Goal: Task Accomplishment & Management: Use online tool/utility

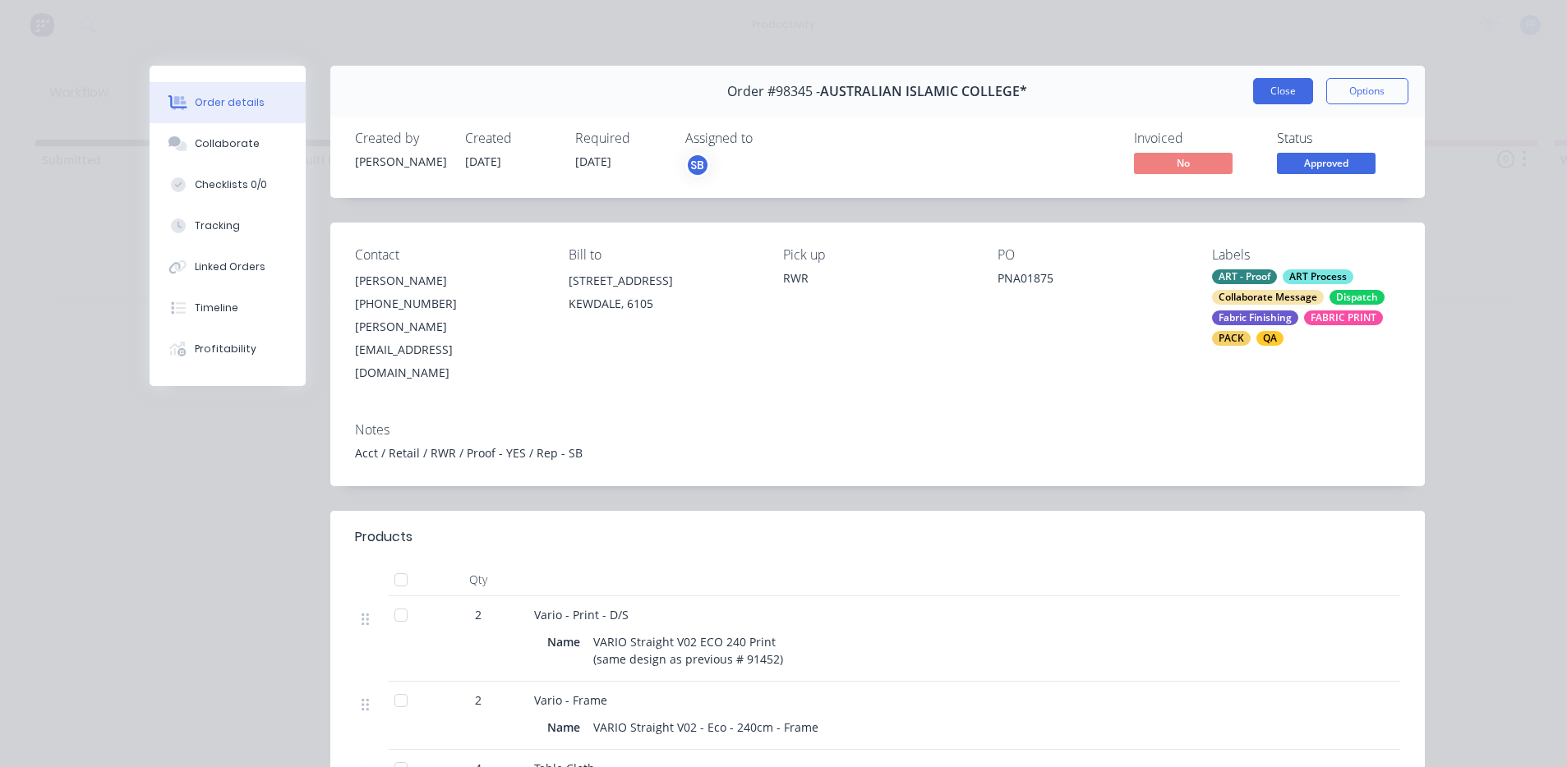
scroll to position [0, 1503]
click at [1245, 78] on div "Order #98345 - AUSTRALIAN ISLAMIC COLLEGE* Close Options" at bounding box center [877, 92] width 1094 height 52
click at [1280, 95] on button "Close" at bounding box center [1283, 91] width 60 height 26
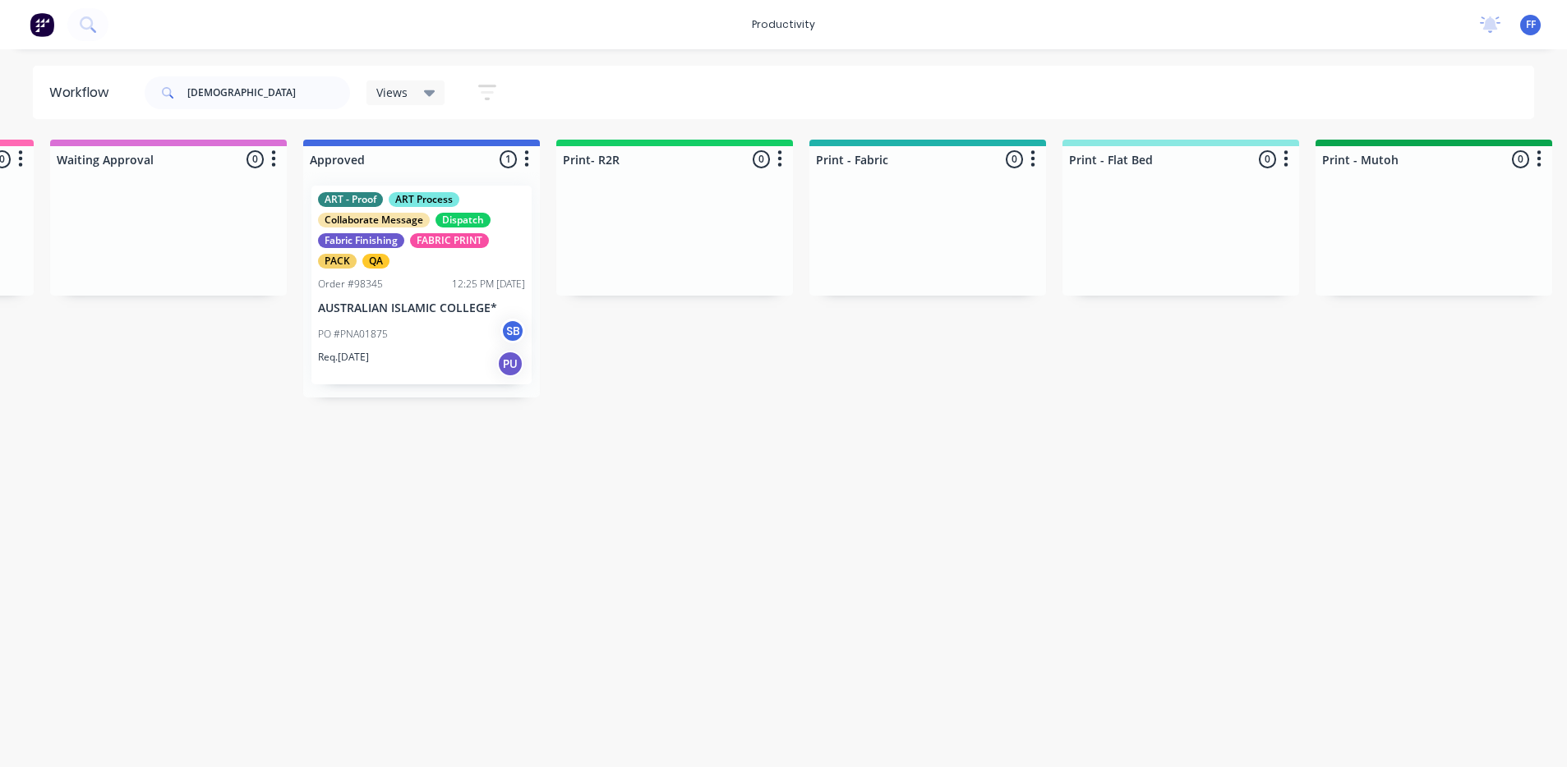
drag, startPoint x: 239, startPoint y: 110, endPoint x: 245, endPoint y: 95, distance: 15.9
click at [242, 101] on div "[DEMOGRAPHIC_DATA]" at bounding box center [247, 92] width 205 height 49
drag, startPoint x: 245, startPoint y: 95, endPoint x: 42, endPoint y: 63, distance: 205.4
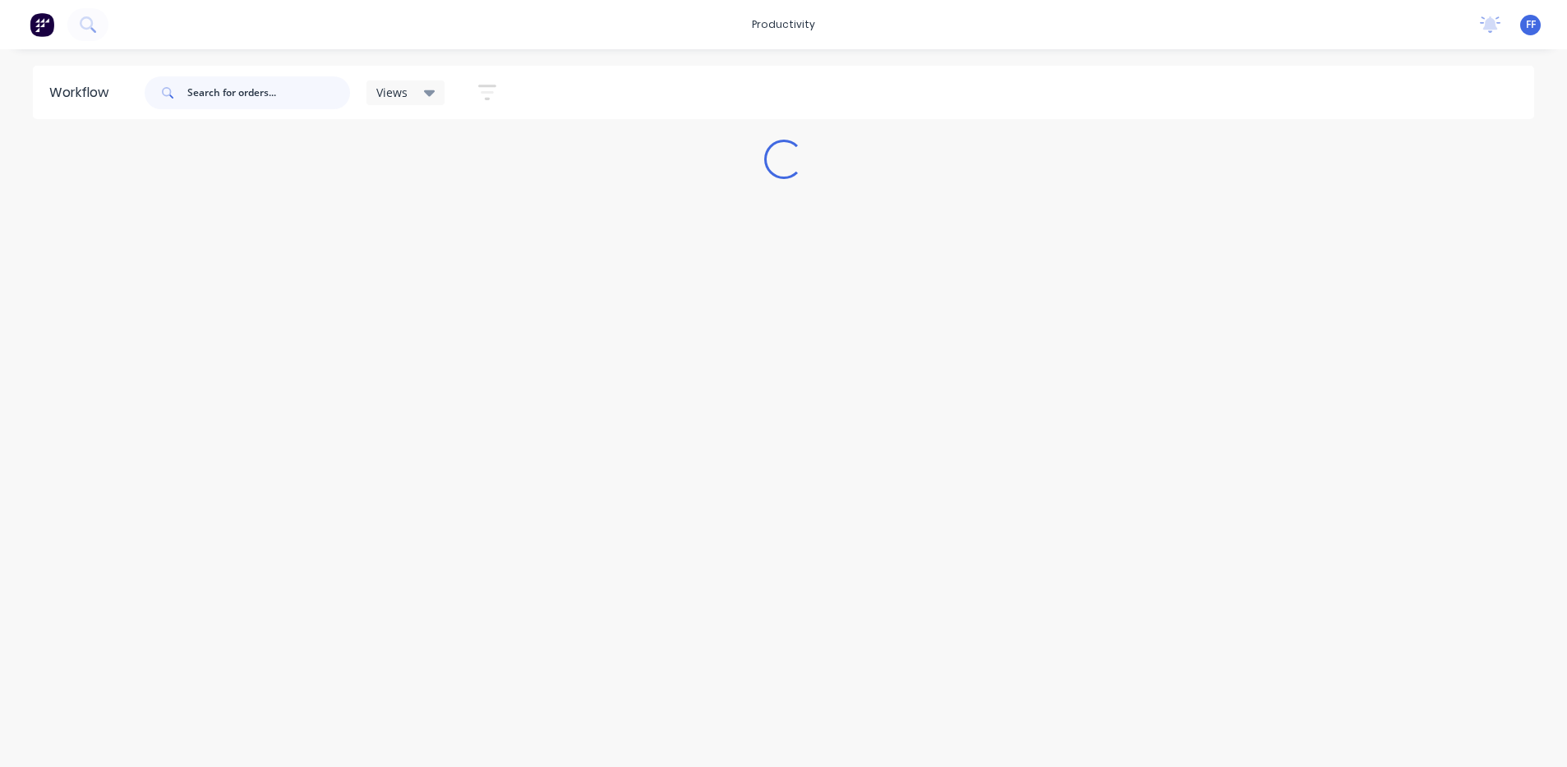
scroll to position [0, 0]
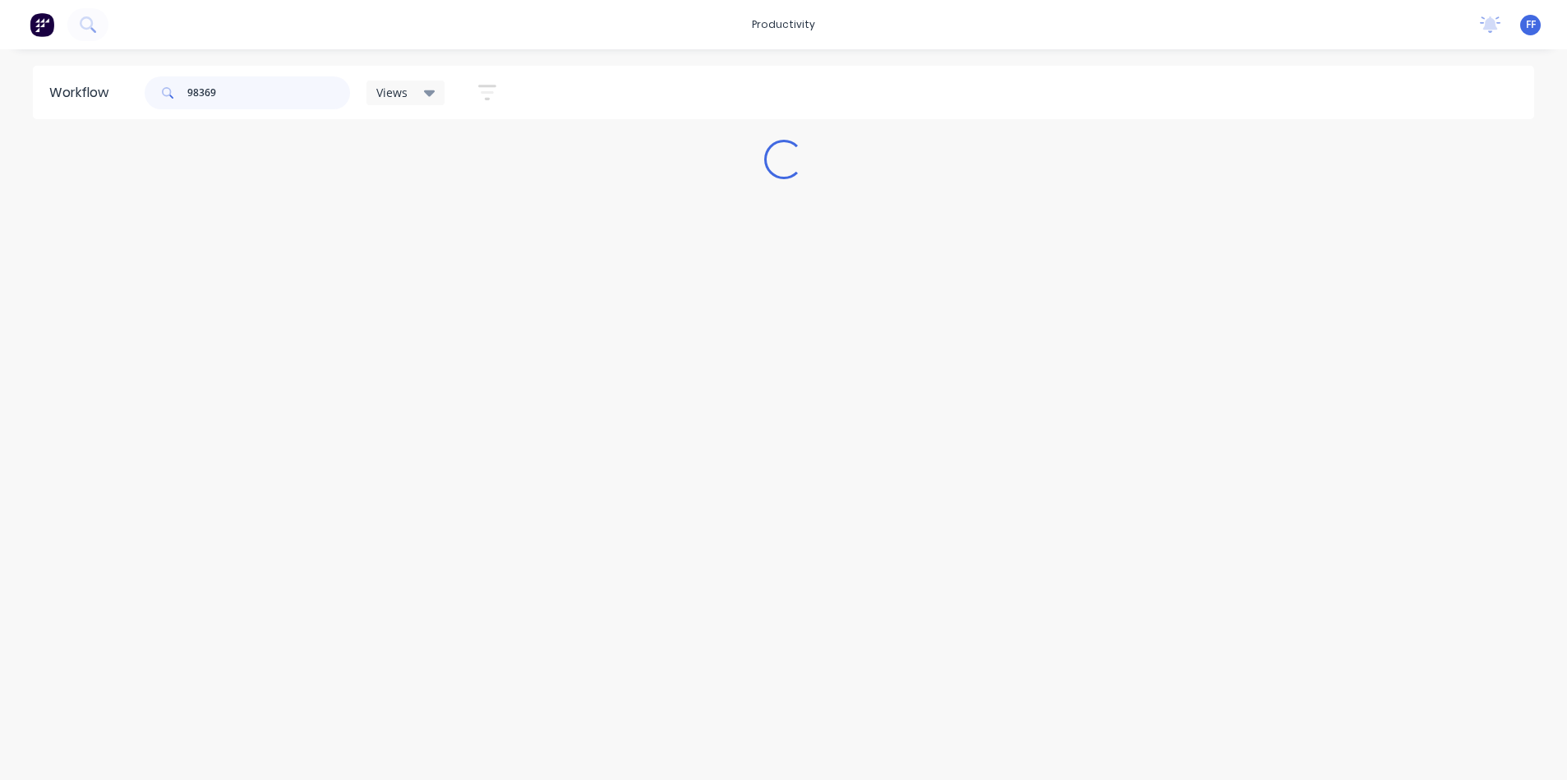
type input "98369"
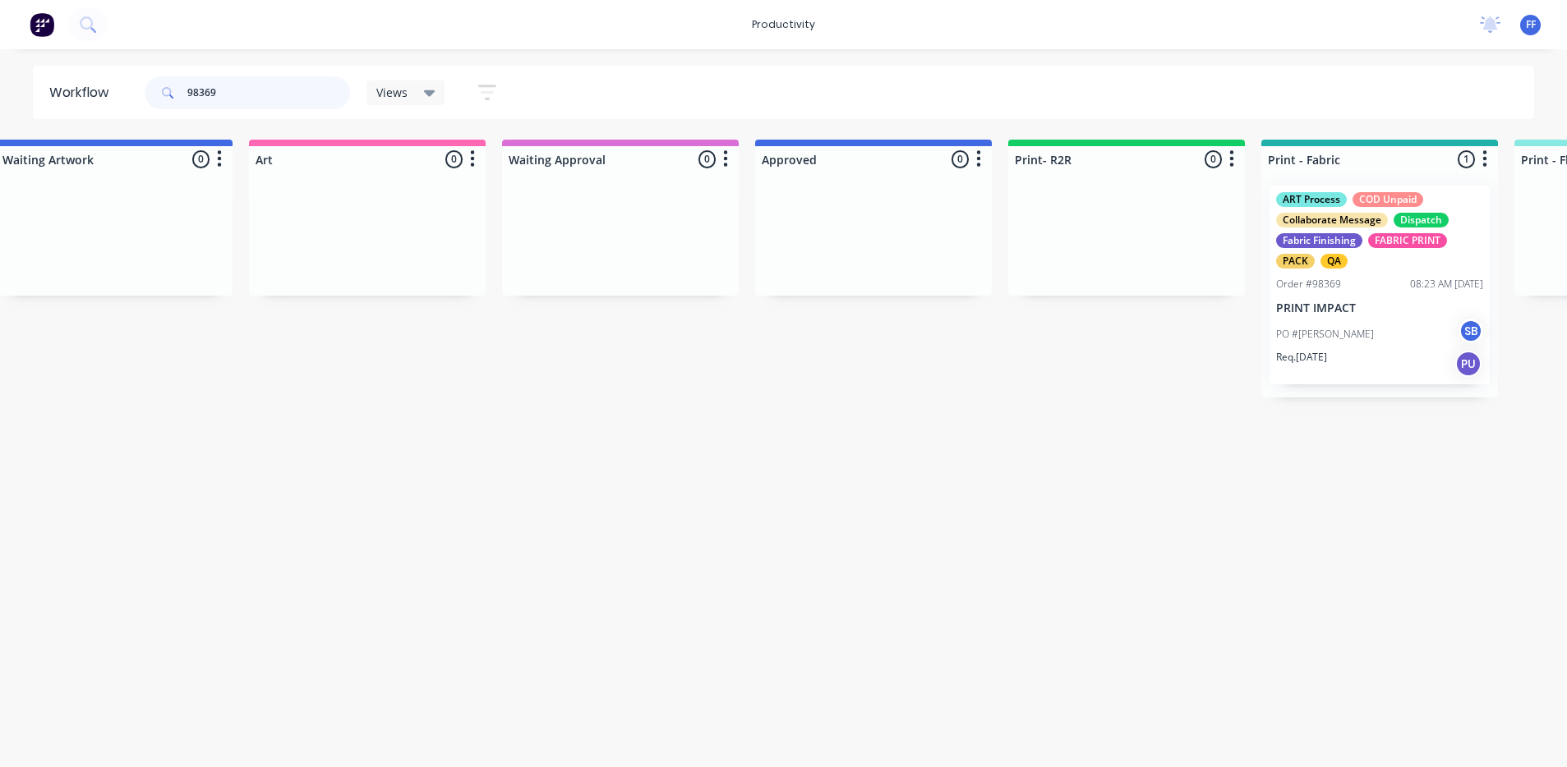
scroll to position [0, 1669]
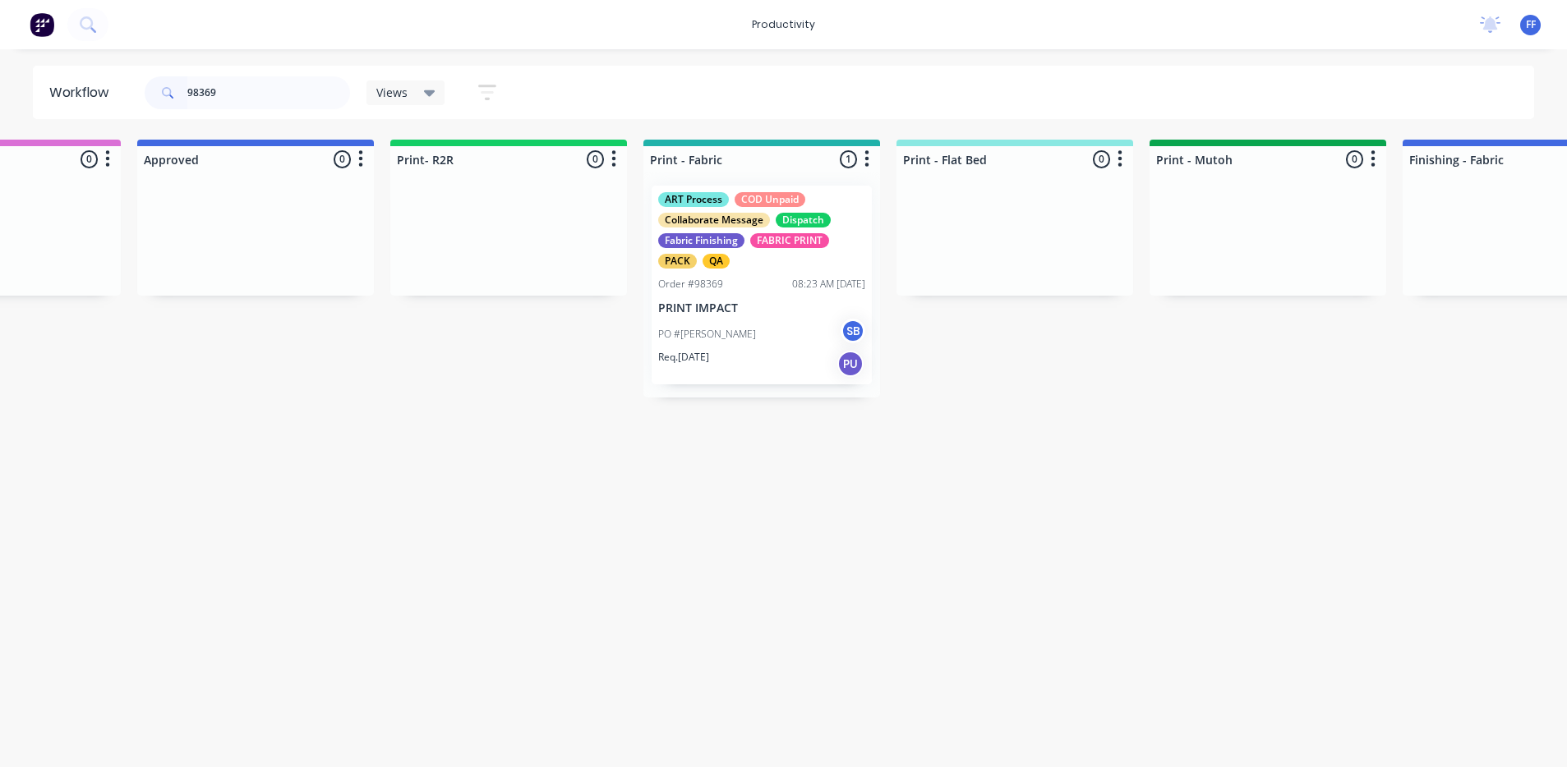
click at [713, 324] on div "PO #[PERSON_NAME]" at bounding box center [761, 334] width 207 height 31
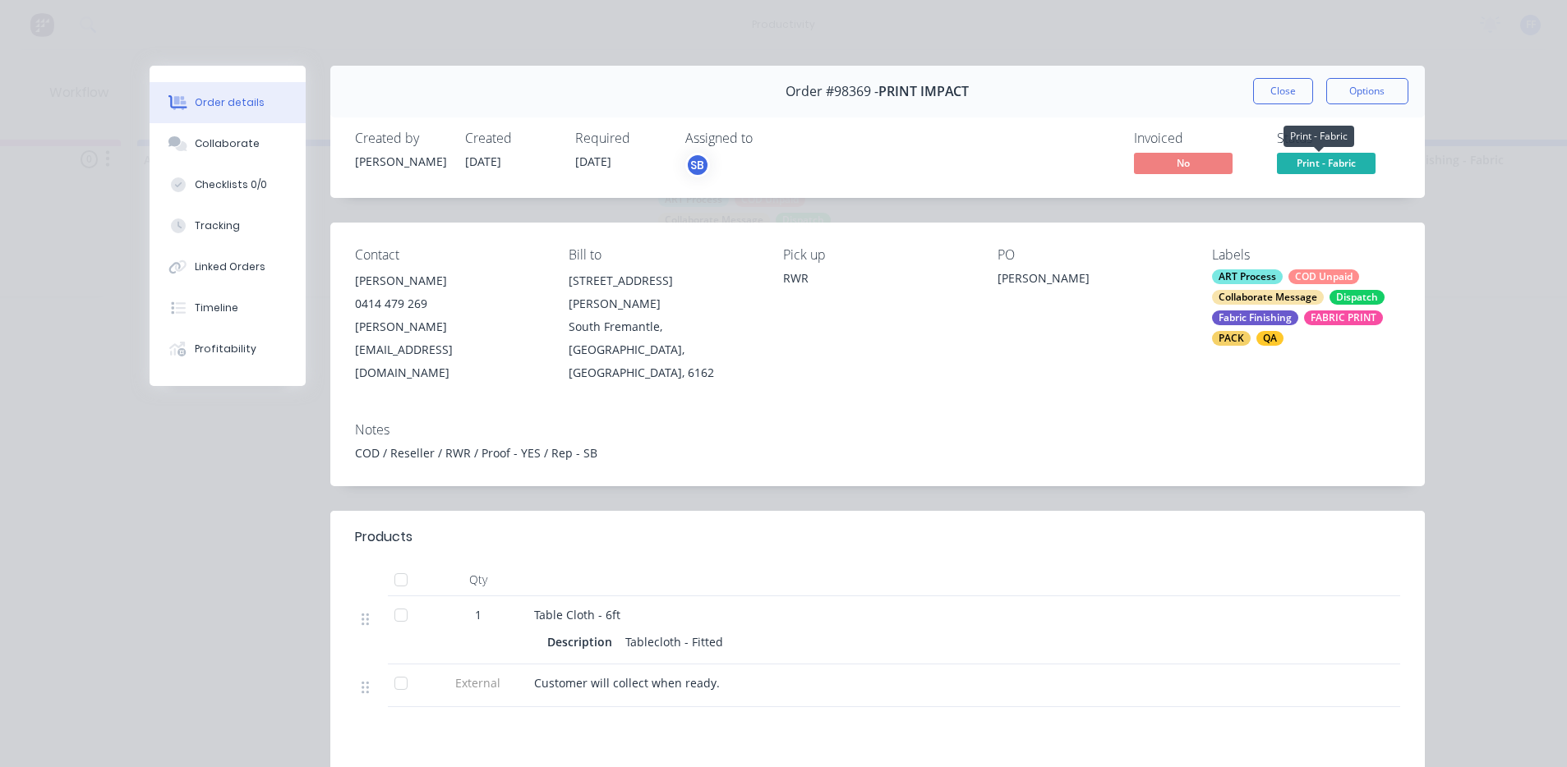
click at [1294, 165] on span "Print - Fabric" at bounding box center [1326, 163] width 99 height 21
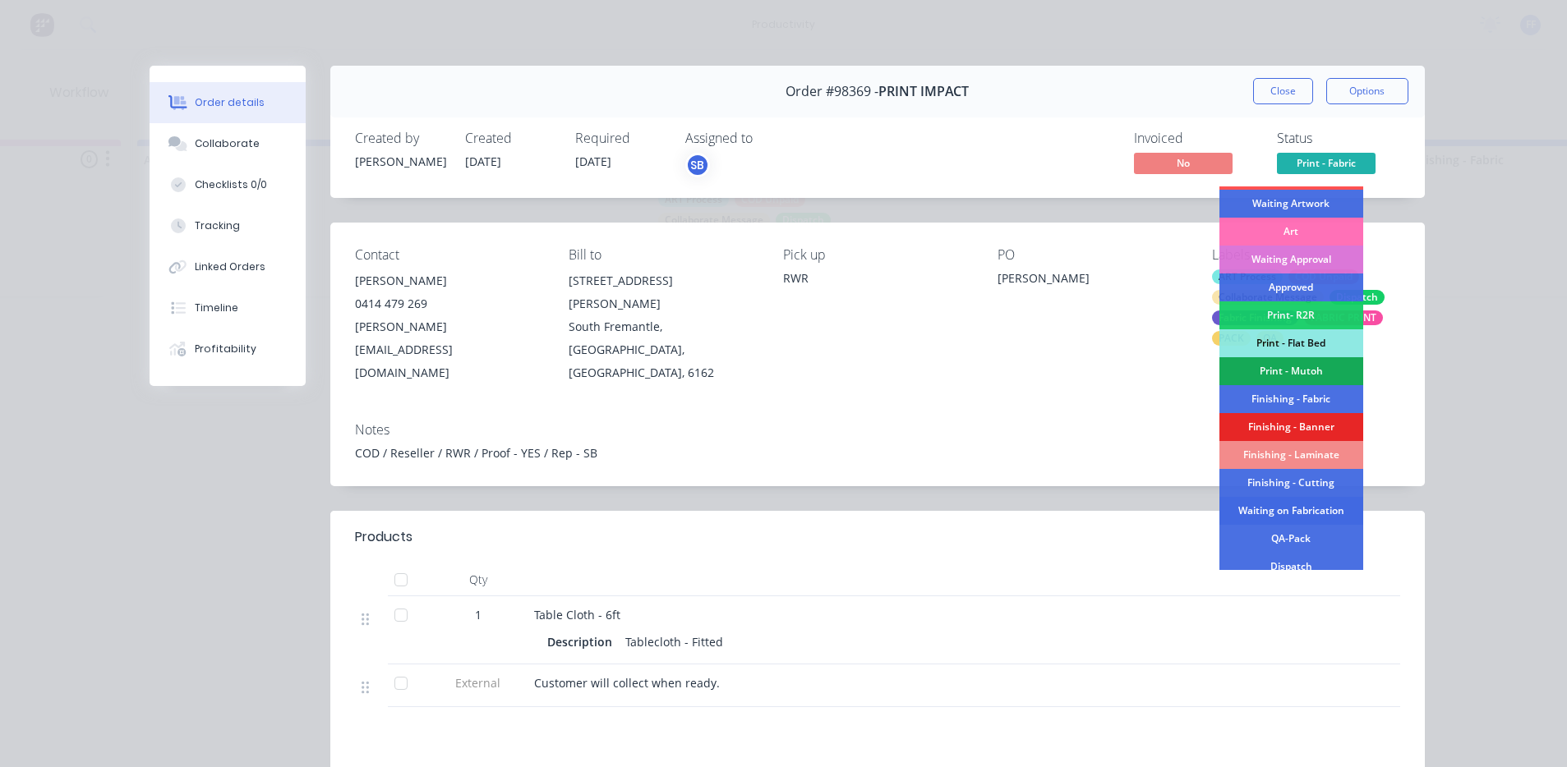
scroll to position [164, 0]
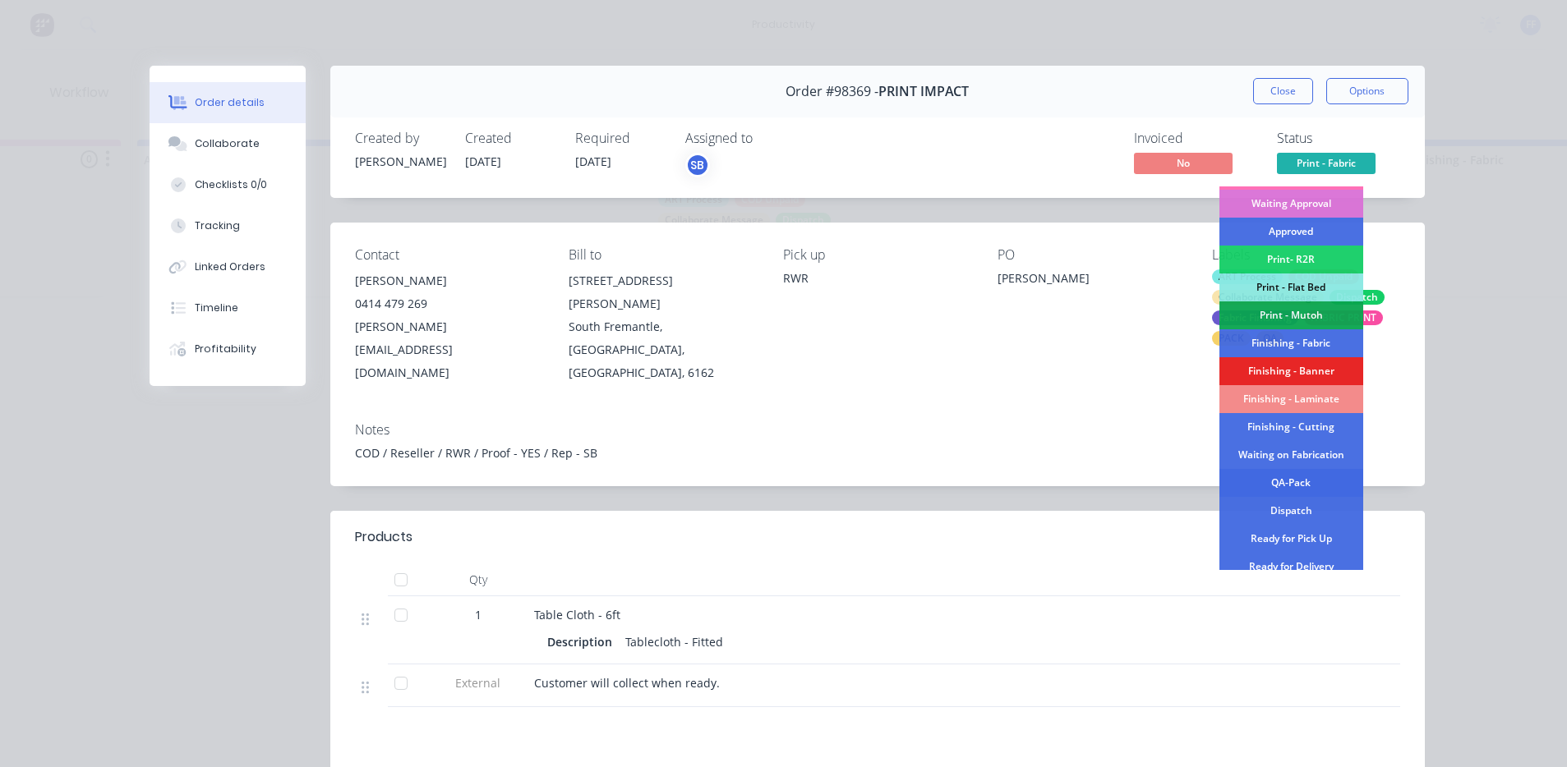
click at [1297, 481] on div "QA-Pack" at bounding box center [1291, 483] width 144 height 28
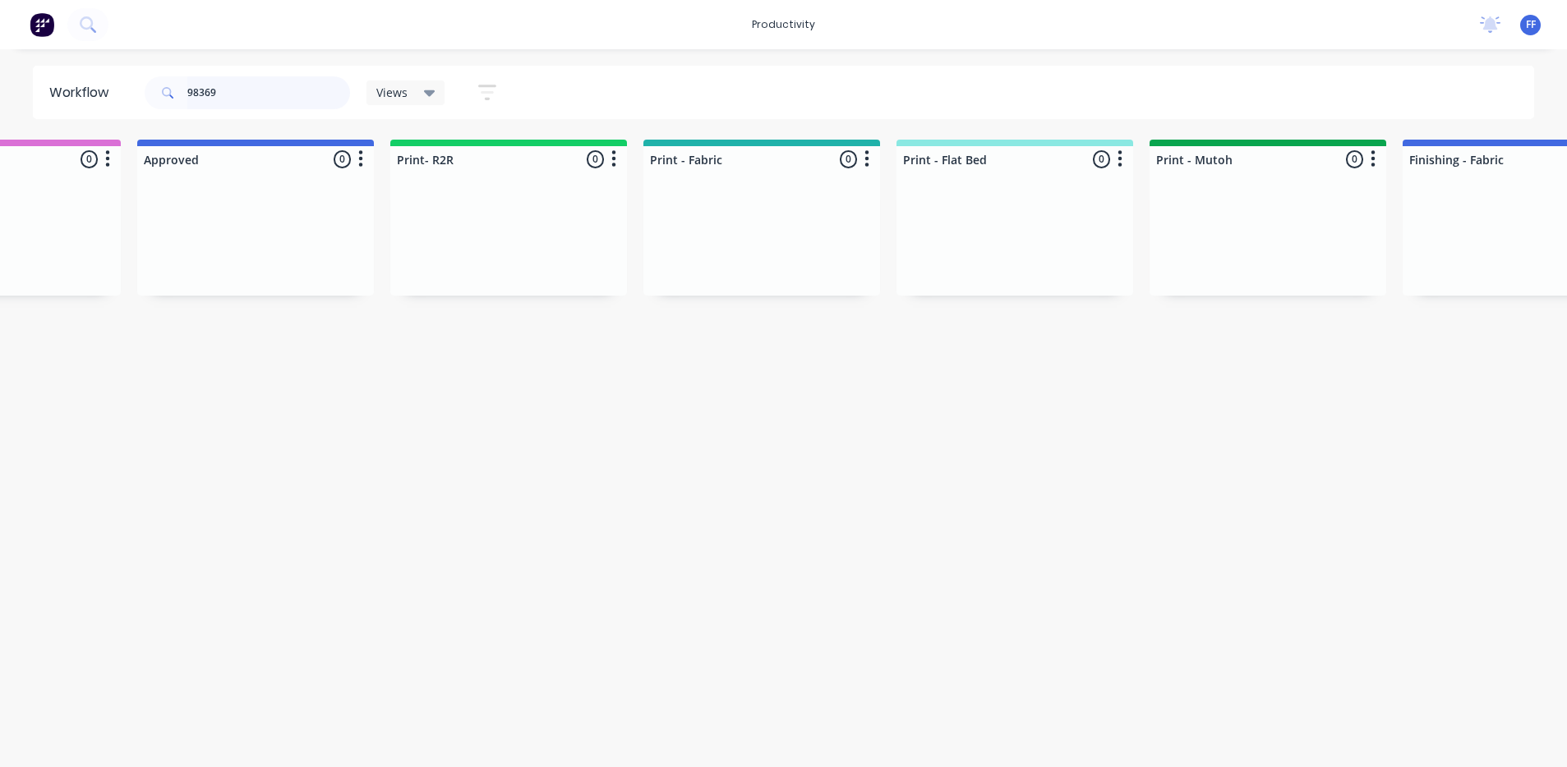
drag, startPoint x: 291, startPoint y: 107, endPoint x: 4, endPoint y: 63, distance: 290.0
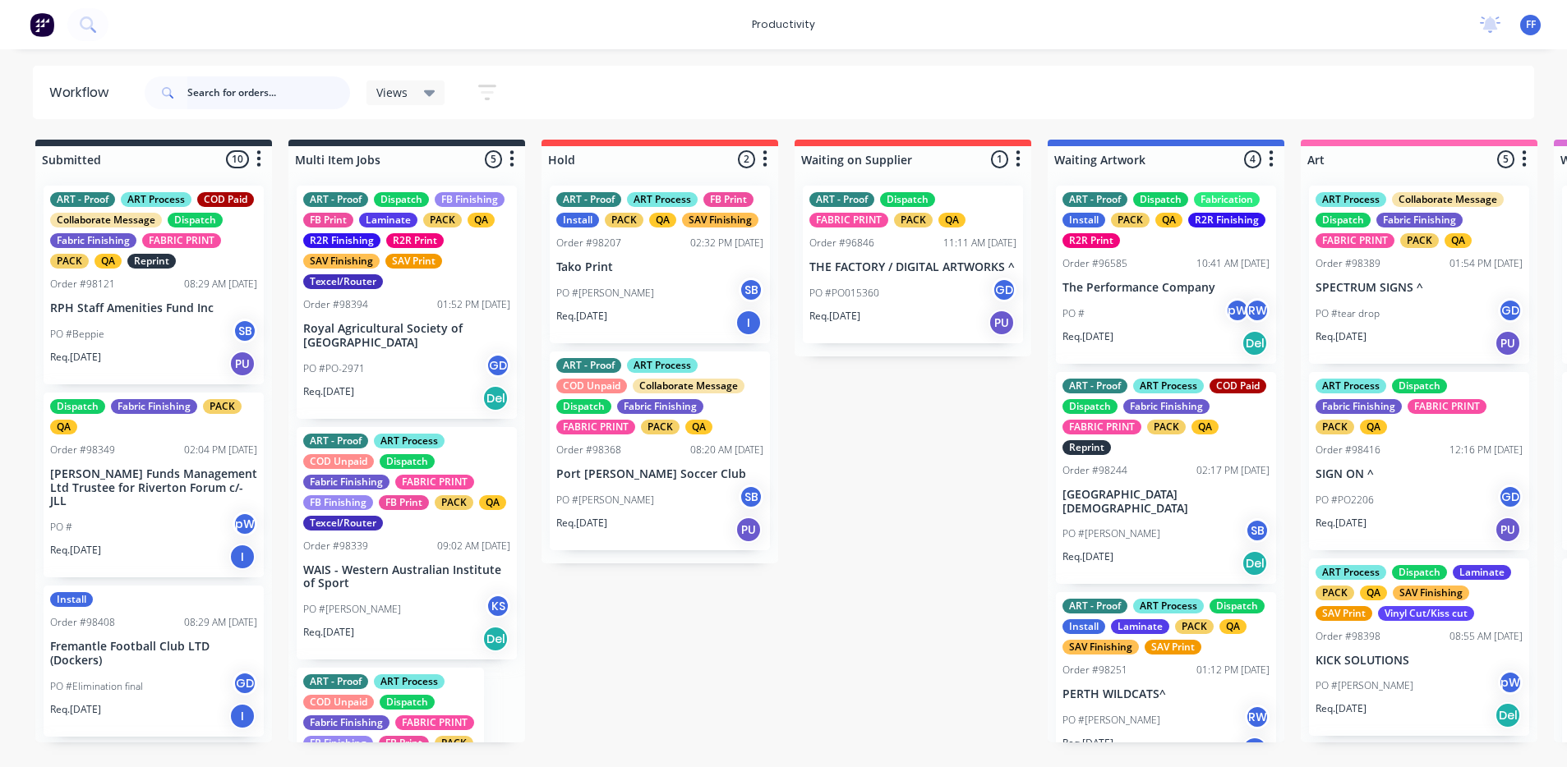
click at [263, 88] on input "text" at bounding box center [268, 92] width 163 height 33
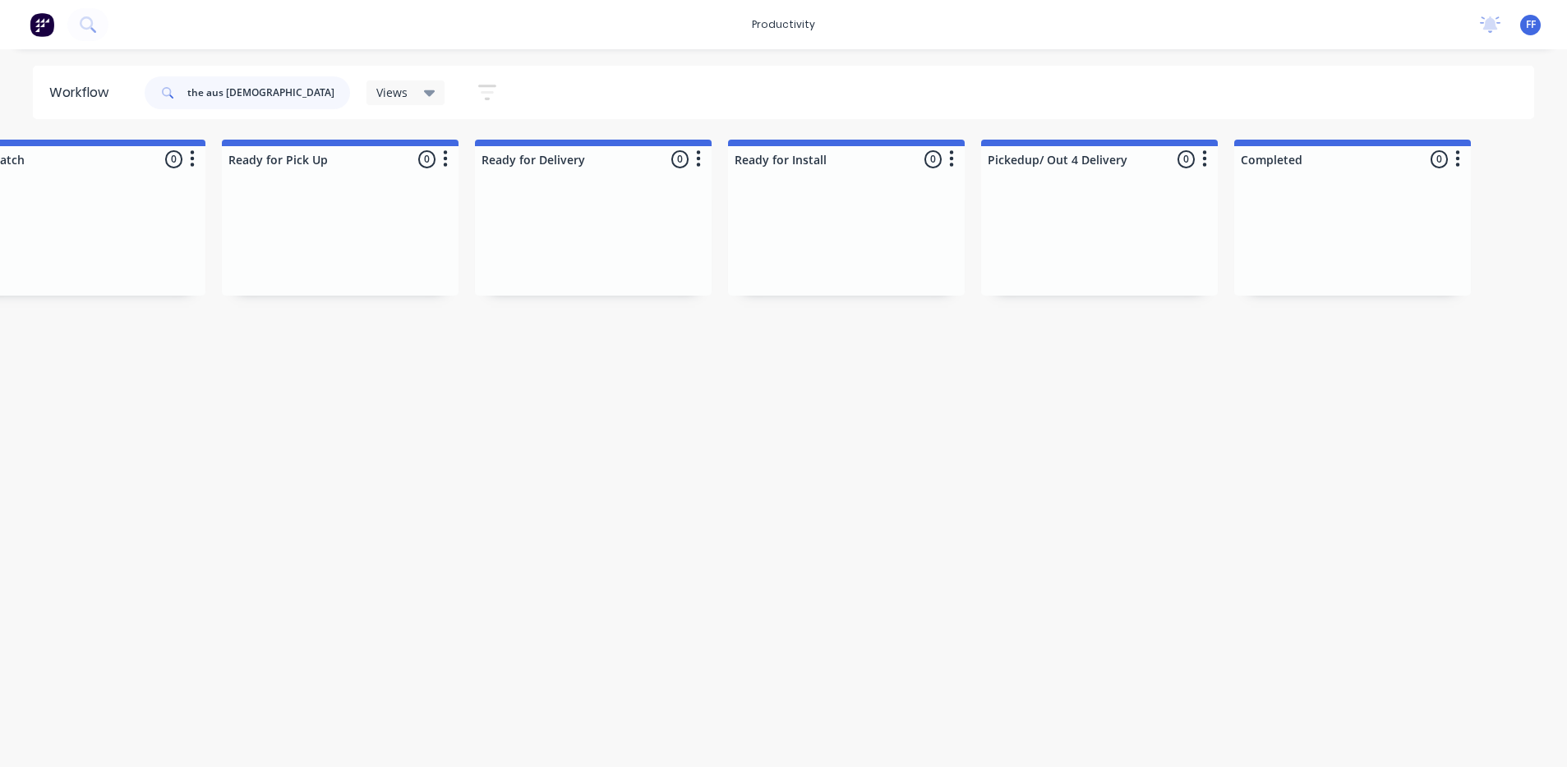
scroll to position [0, 4380]
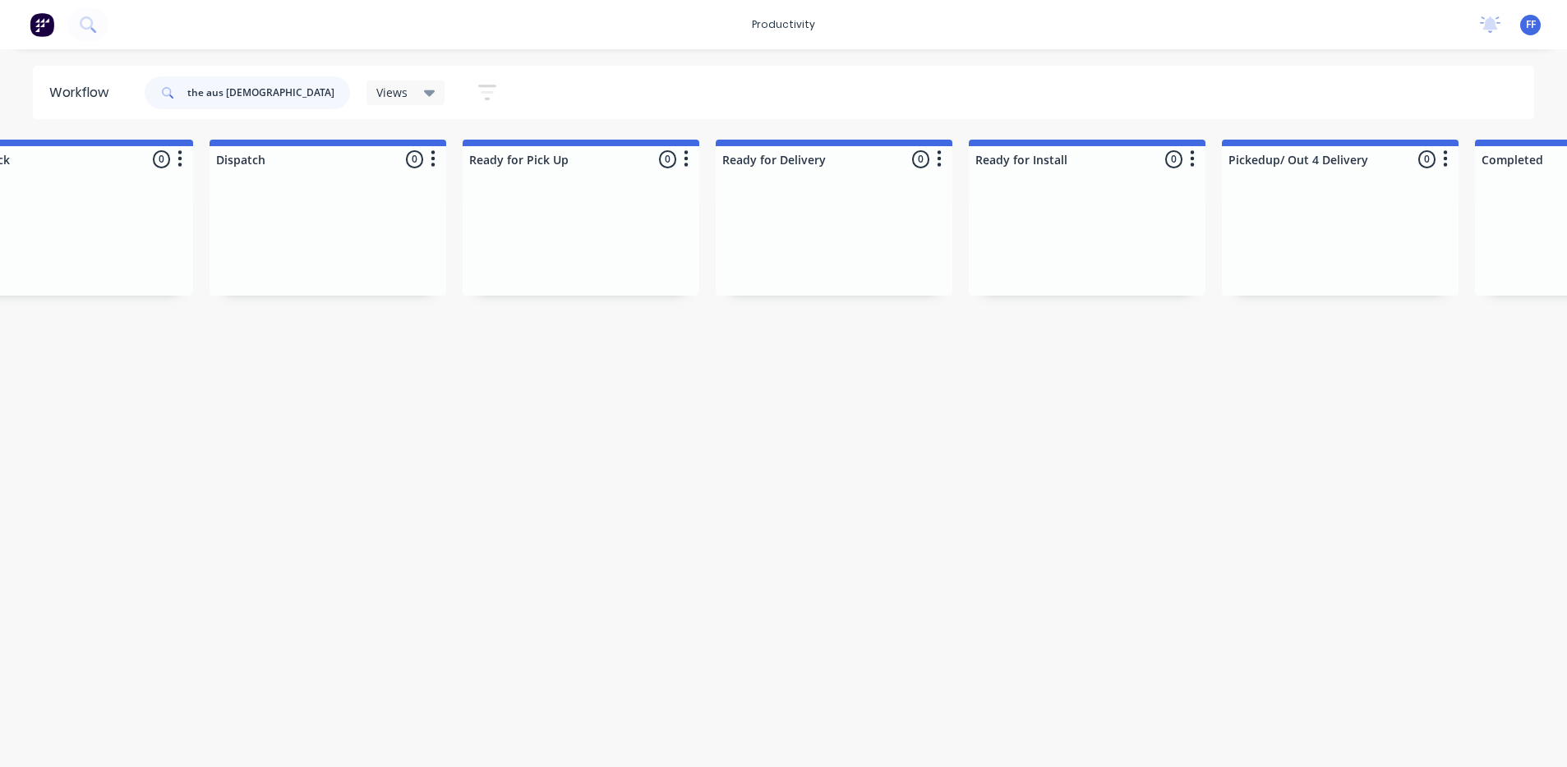
drag, startPoint x: 225, startPoint y: 90, endPoint x: -6, endPoint y: 66, distance: 232.1
type input "[DEMOGRAPHIC_DATA]"
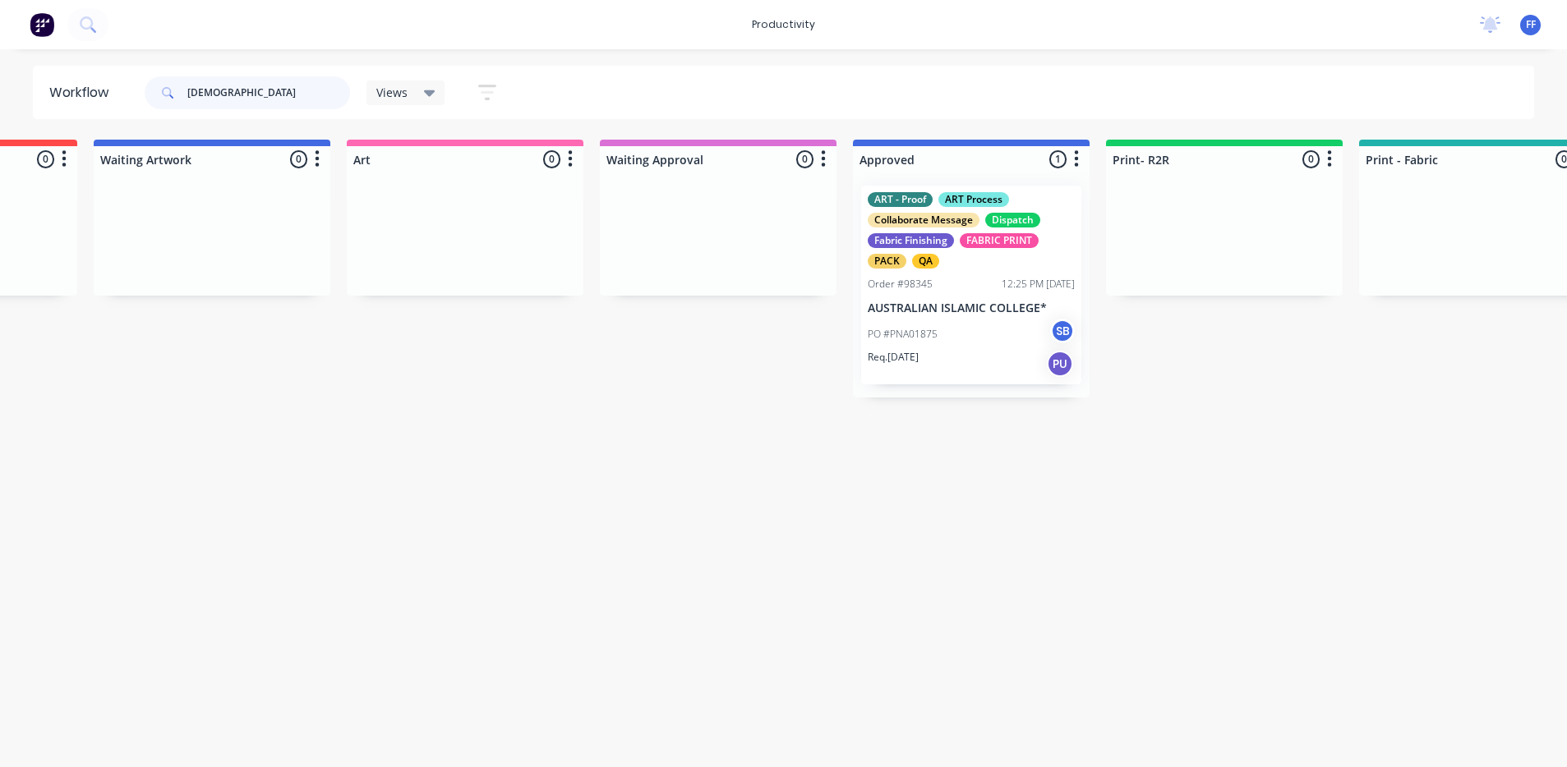
scroll to position [0, 973]
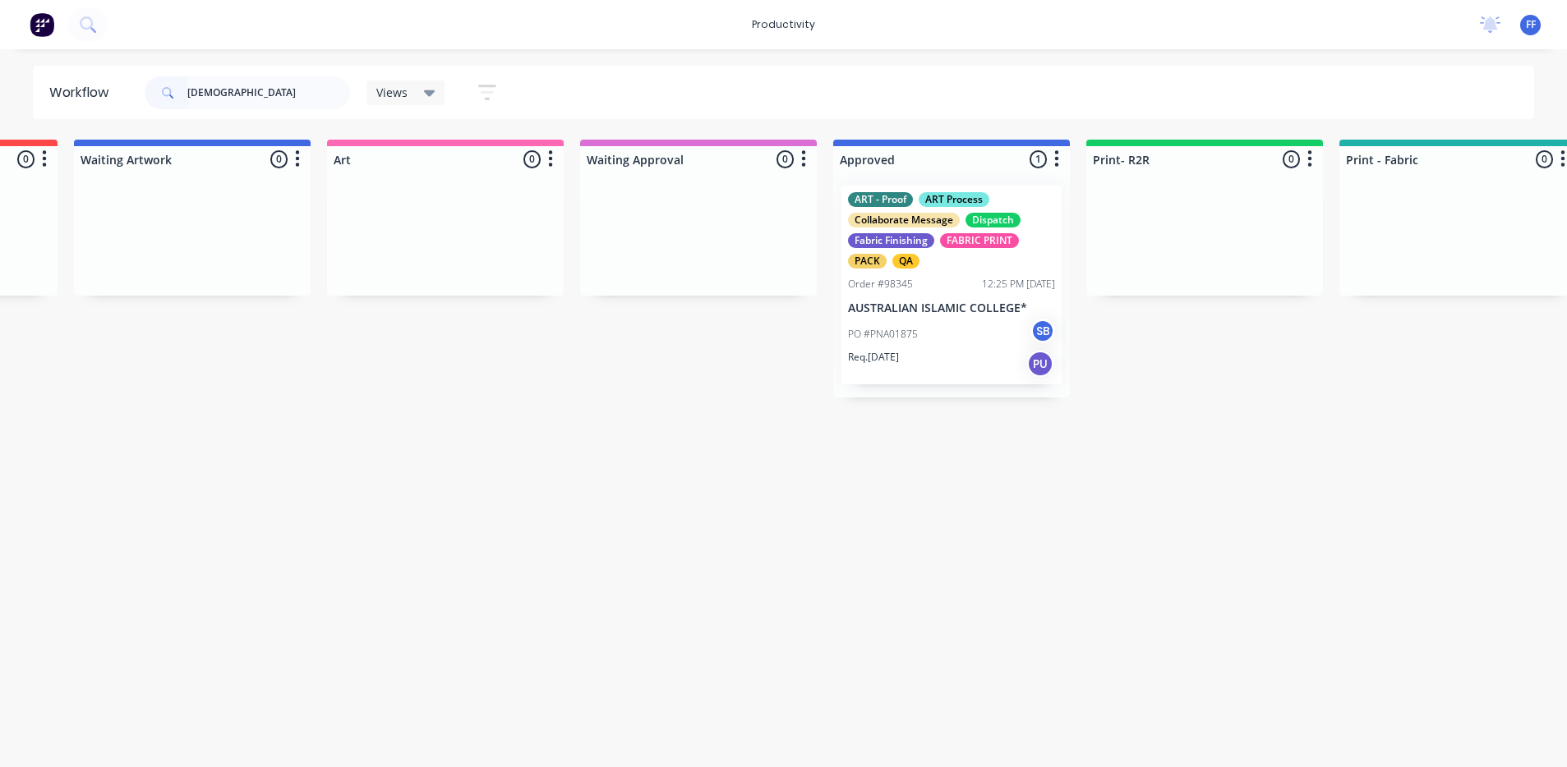
click at [999, 321] on div "PO #PNA01875 SB" at bounding box center [951, 334] width 207 height 31
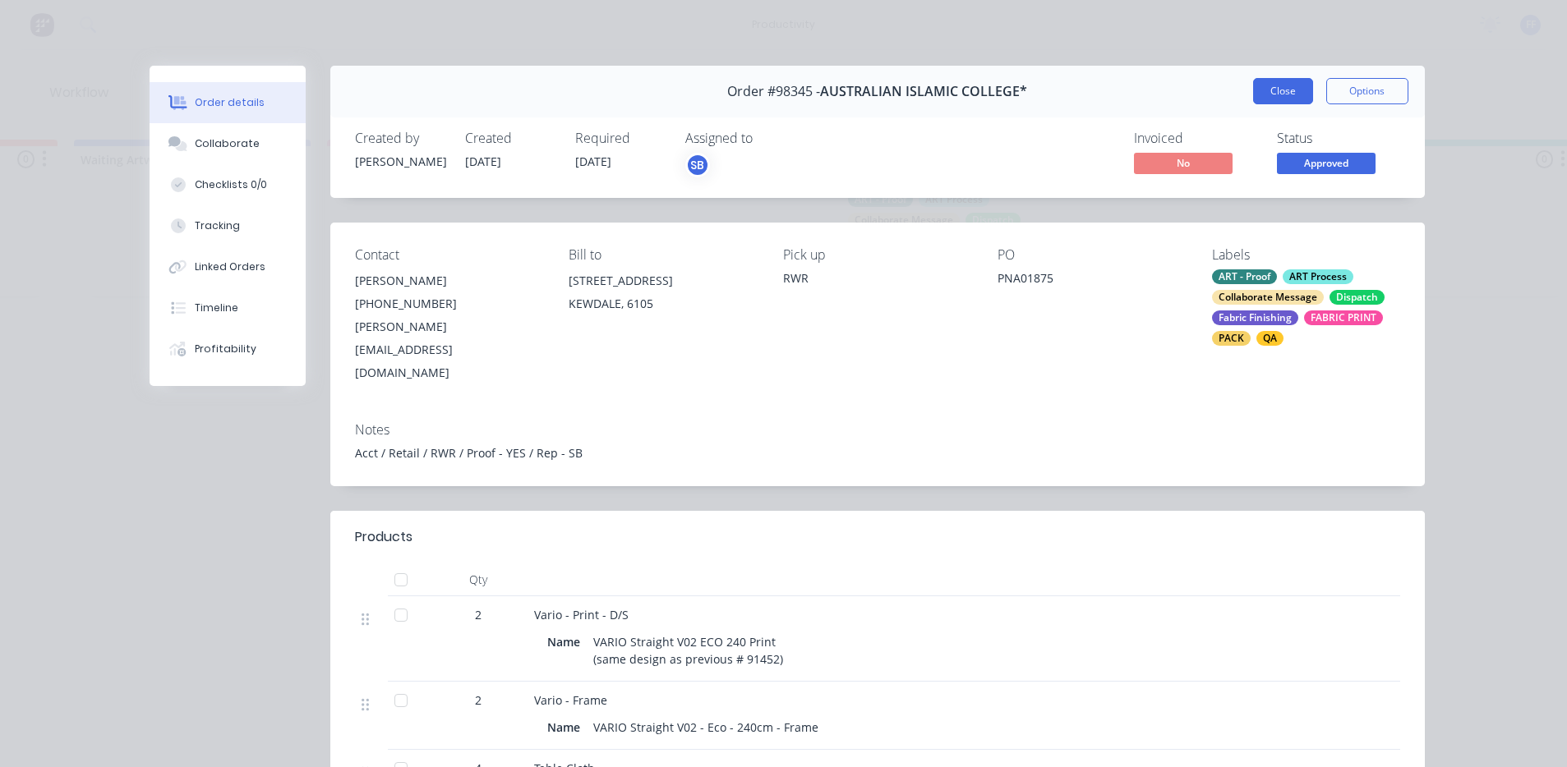
click at [1263, 99] on button "Close" at bounding box center [1283, 91] width 60 height 26
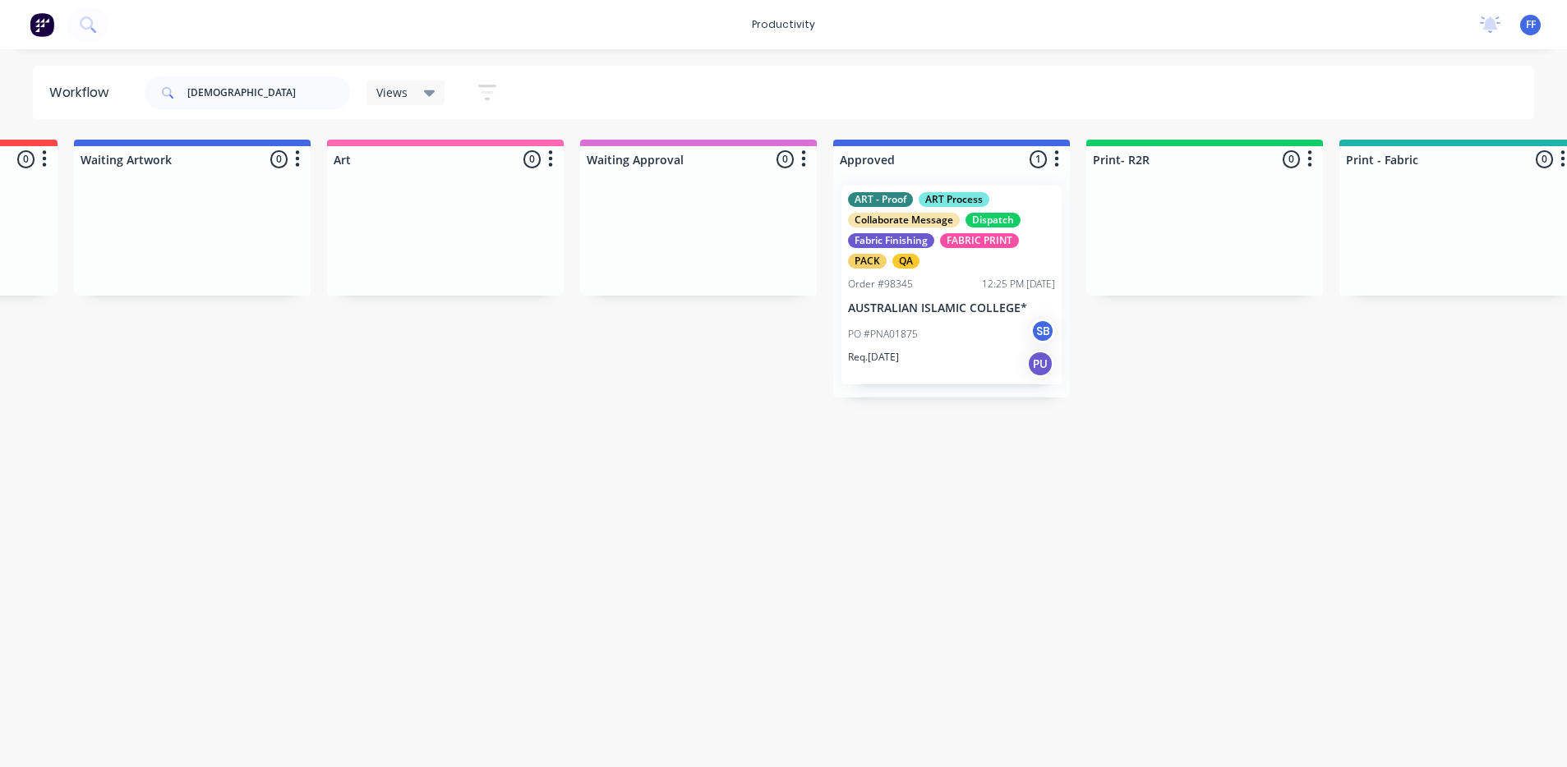
click at [911, 299] on div "ART - Proof ART Process Collaborate Message Dispatch Fabric Finishing FABRIC PR…" at bounding box center [951, 285] width 220 height 199
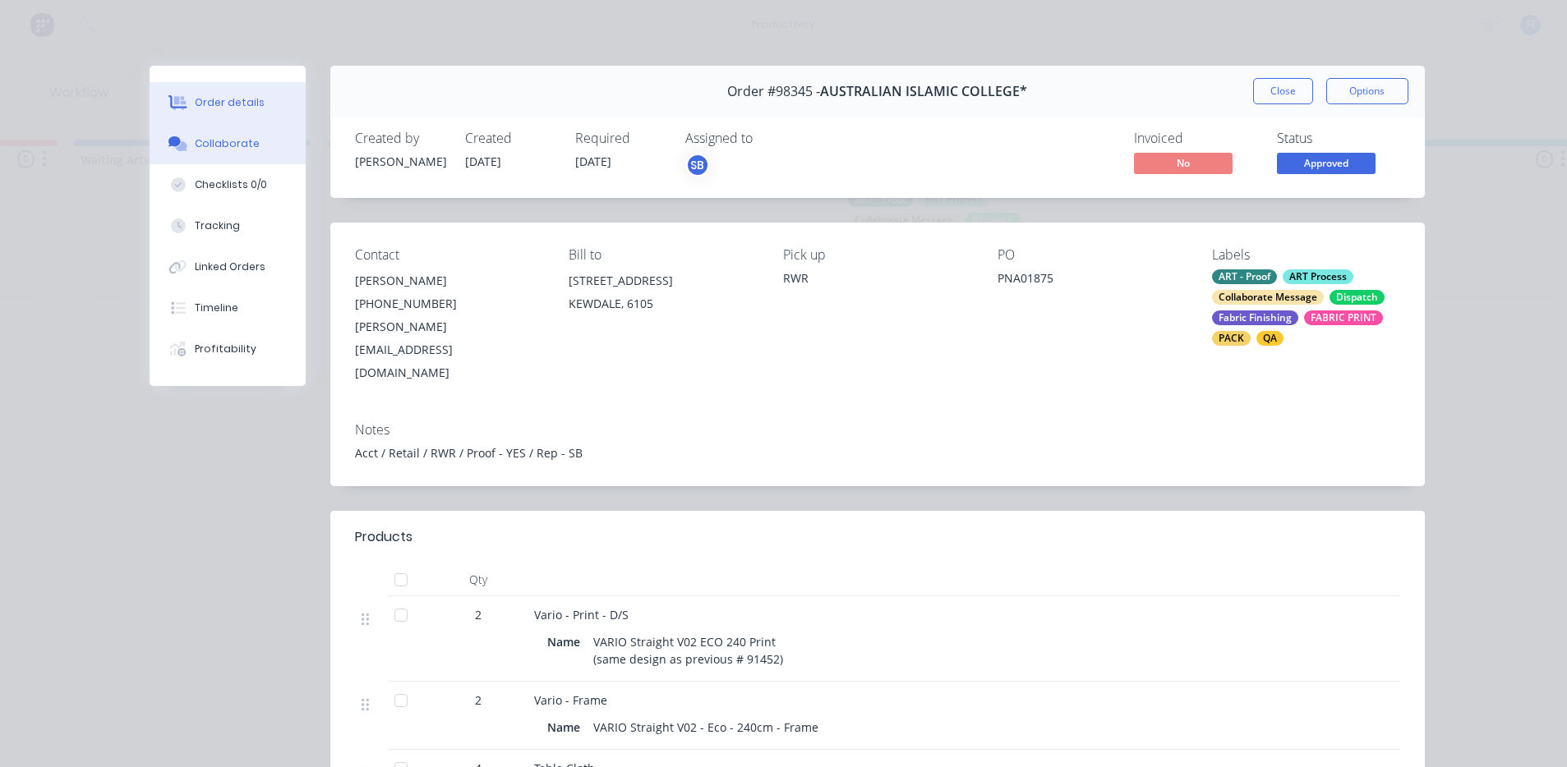
click at [269, 145] on button "Collaborate" at bounding box center [228, 143] width 156 height 41
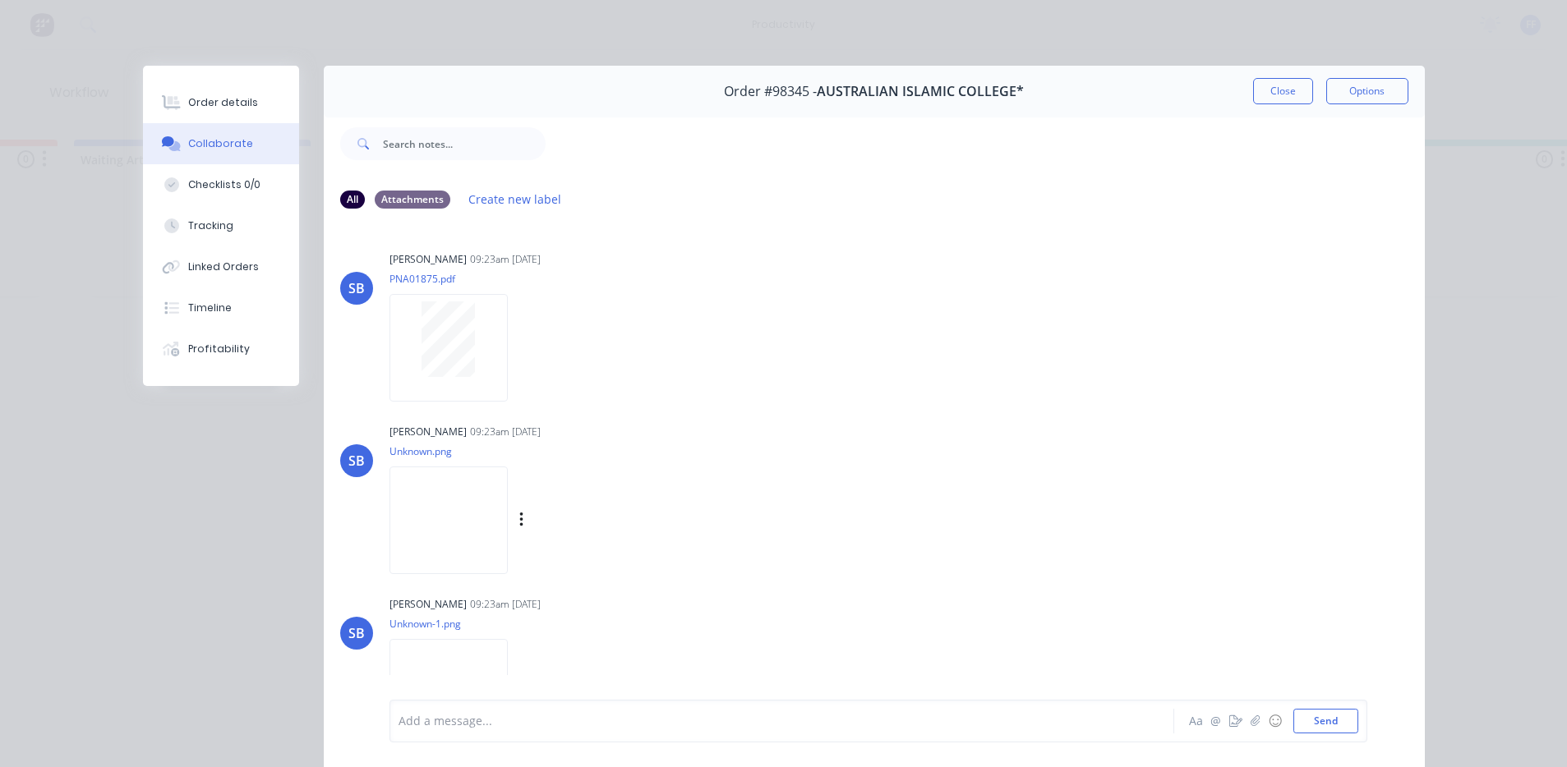
click at [485, 521] on img at bounding box center [448, 521] width 118 height 108
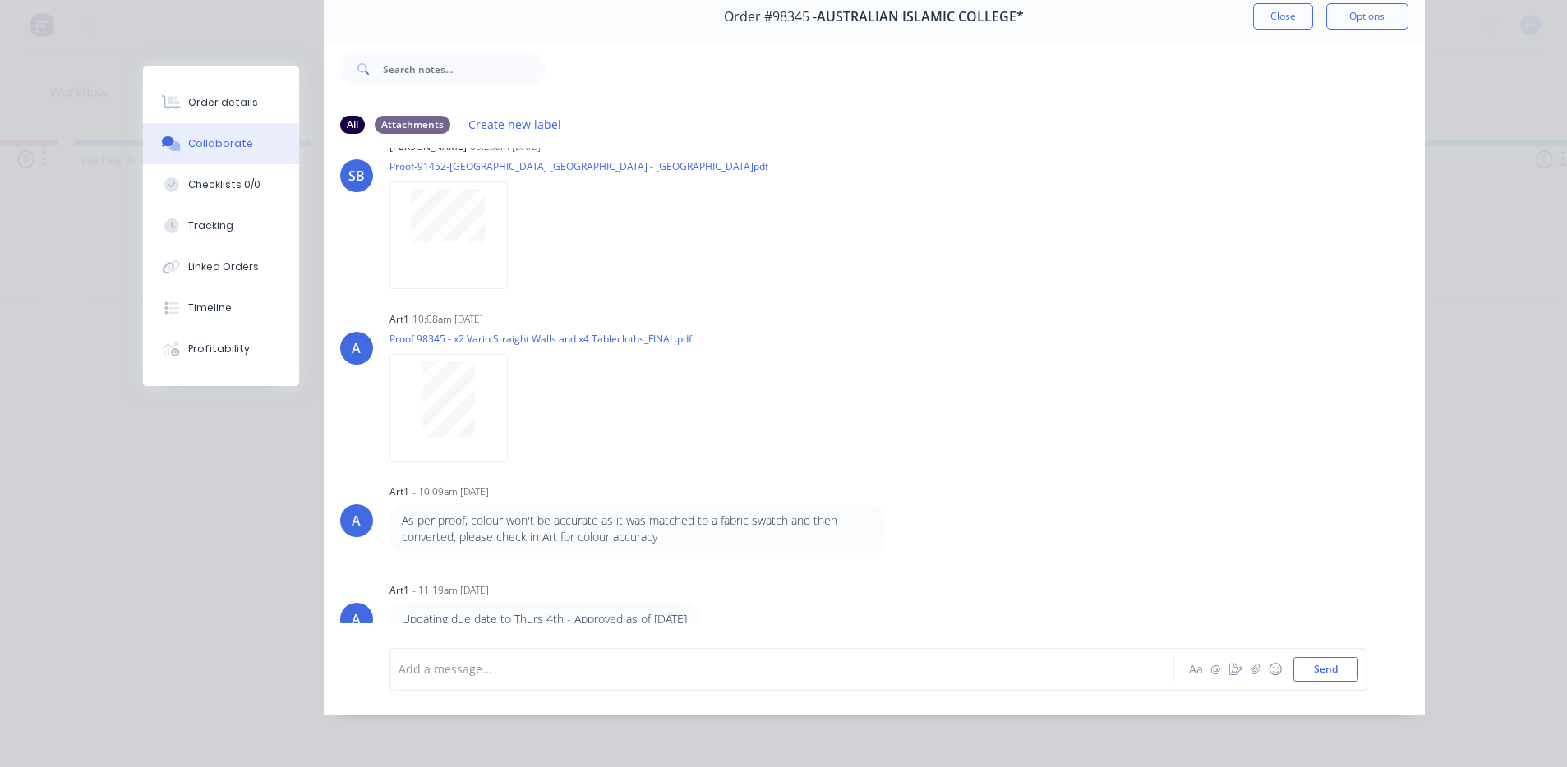
scroll to position [87, 0]
